Goal: Check status

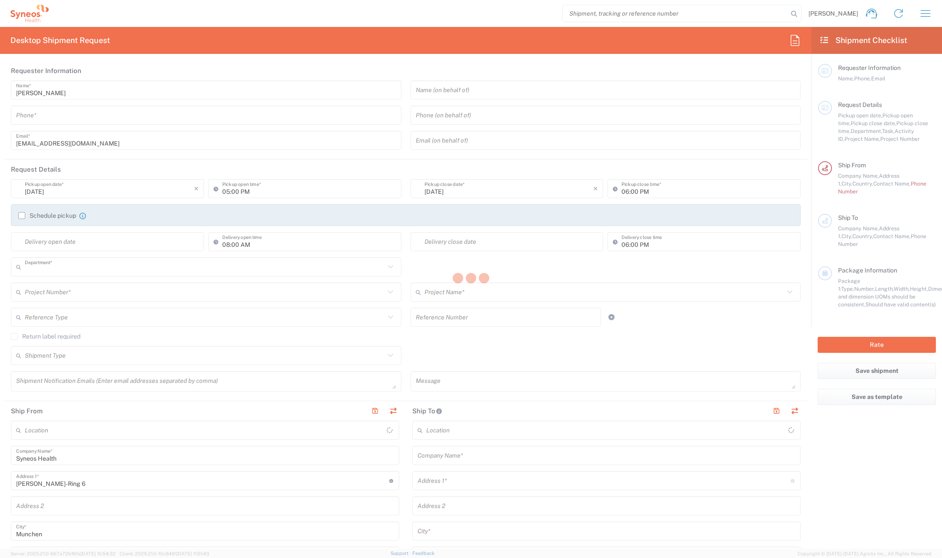
type input "8480"
type input "[GEOGRAPHIC_DATA]"
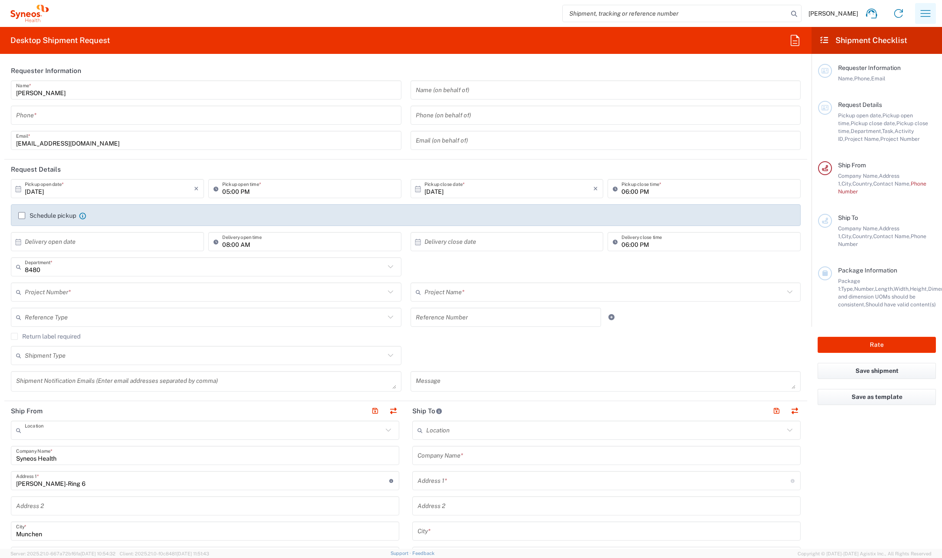
type input "Syneos Health Germany GMBH"
click at [926, 16] on icon "button" at bounding box center [926, 14] width 14 height 14
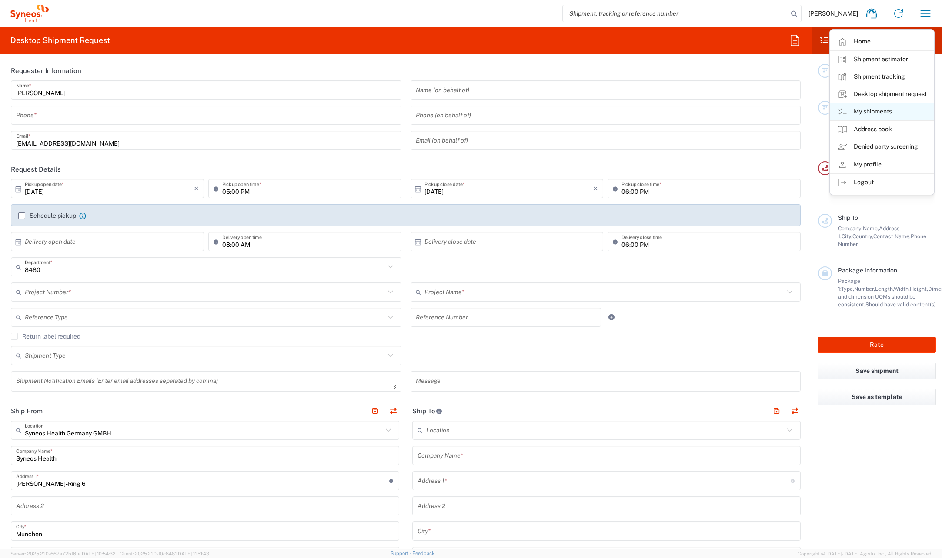
click at [879, 111] on link "My shipments" at bounding box center [882, 111] width 104 height 17
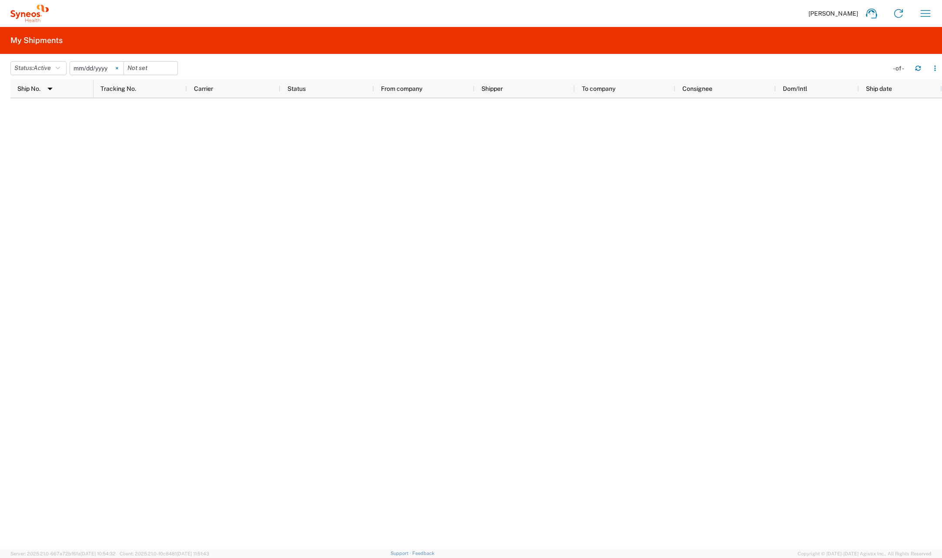
click at [118, 67] on icon at bounding box center [117, 68] width 3 height 3
click at [70, 68] on agx-table-filter "Status: Active Active All Approved Booked Canceled Delivered Denied New On Hold…" at bounding box center [95, 68] width 171 height 14
click at [64, 68] on button "Status: Active" at bounding box center [38, 68] width 56 height 14
click at [38, 112] on span "All" at bounding box center [61, 113] width 101 height 13
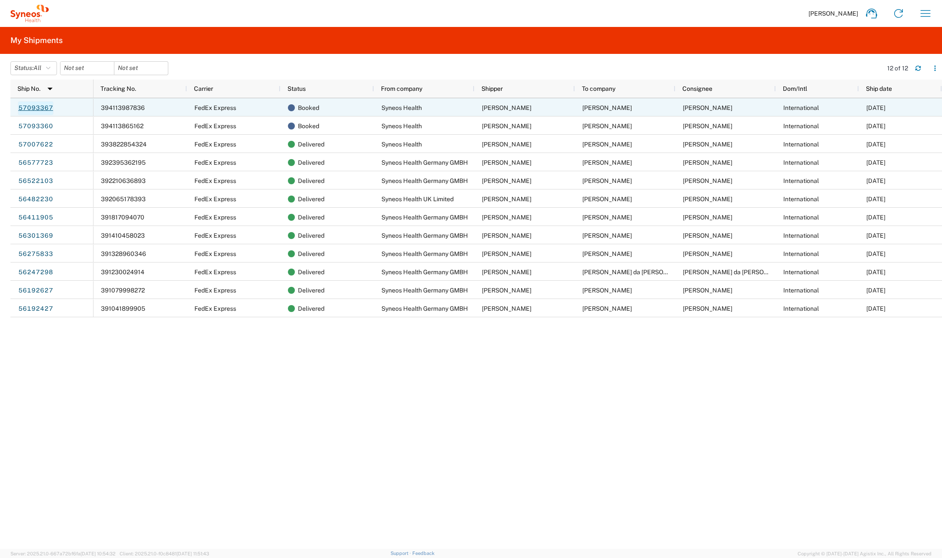
click at [47, 107] on link "57093367" at bounding box center [36, 108] width 36 height 14
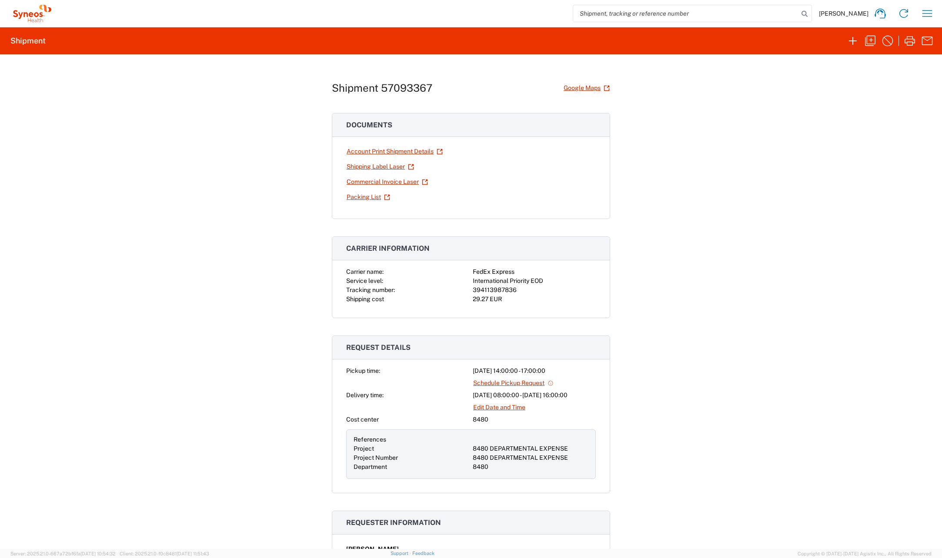
click at [483, 288] on div "394113987836" at bounding box center [534, 290] width 123 height 9
copy div "394113987836"
